Goal: Find specific page/section: Find specific page/section

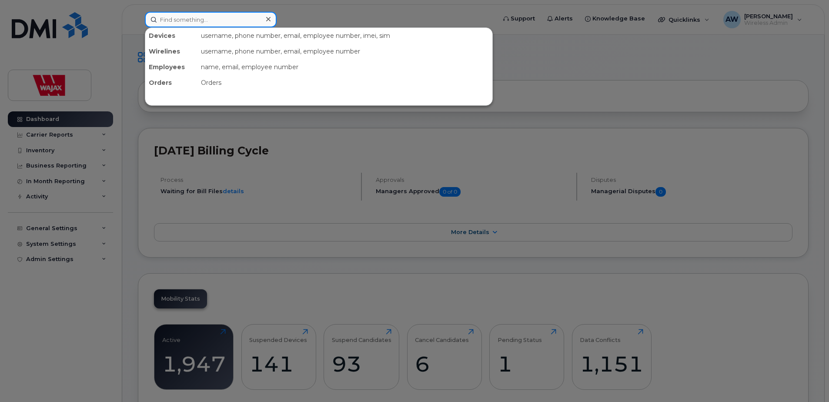
click at [193, 17] on input at bounding box center [211, 20] width 132 height 16
paste input "[PERSON_NAME]"
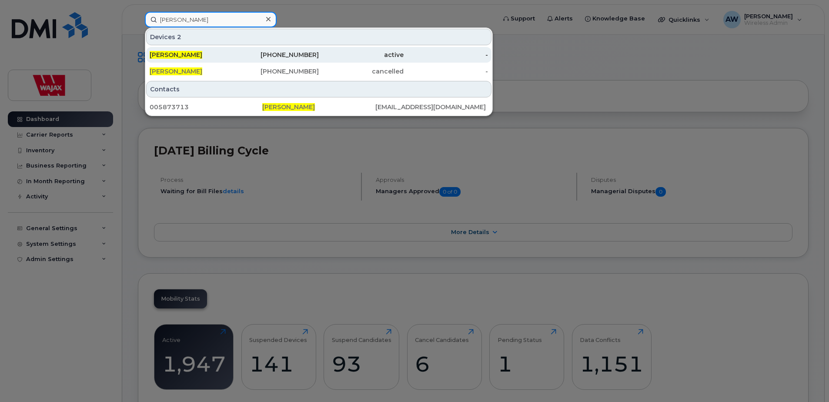
type input "[PERSON_NAME]"
click at [208, 57] on div "[PERSON_NAME]" at bounding box center [192, 54] width 85 height 9
